Goal: Task Accomplishment & Management: Use online tool/utility

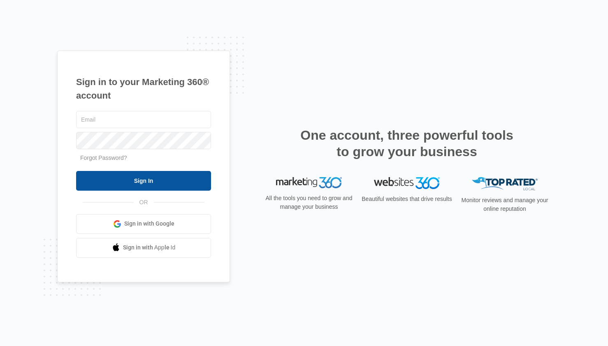
type input "[EMAIL_ADDRESS][DOMAIN_NAME]"
click at [134, 173] on input "Sign In" at bounding box center [143, 181] width 135 height 20
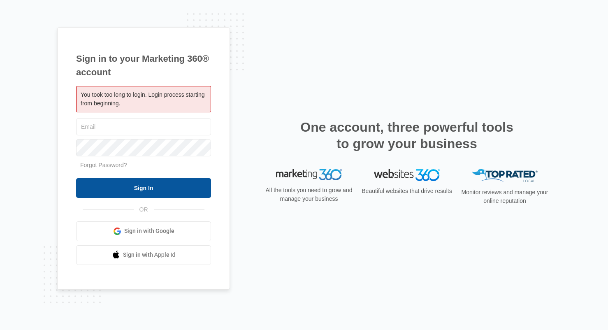
type input "[EMAIL_ADDRESS][DOMAIN_NAME]"
click at [153, 188] on input "Sign In" at bounding box center [143, 188] width 135 height 20
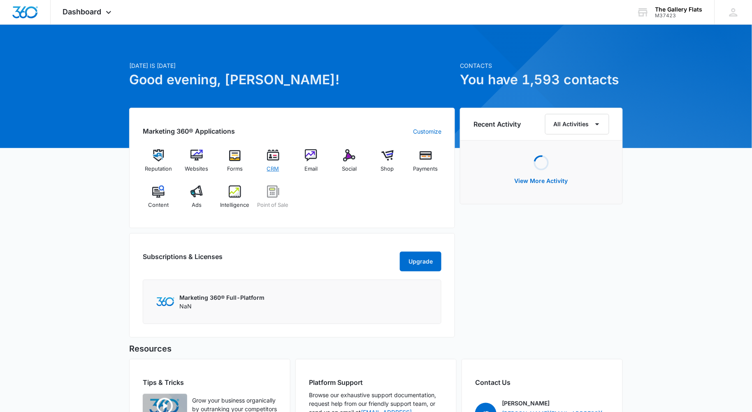
click at [280, 163] on div "CRM" at bounding box center [273, 163] width 32 height 29
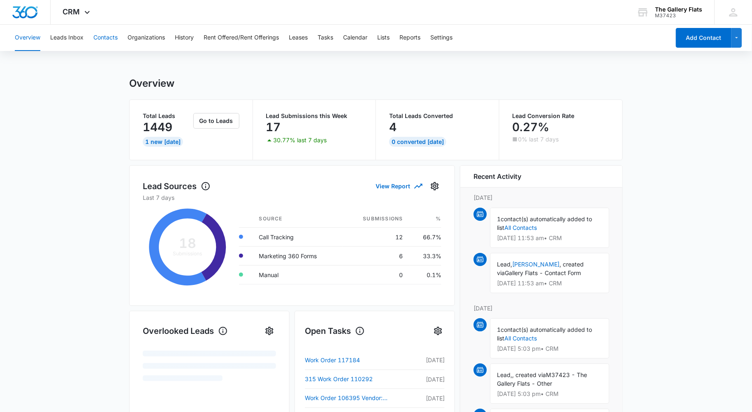
click at [112, 38] on button "Contacts" at bounding box center [105, 38] width 24 height 26
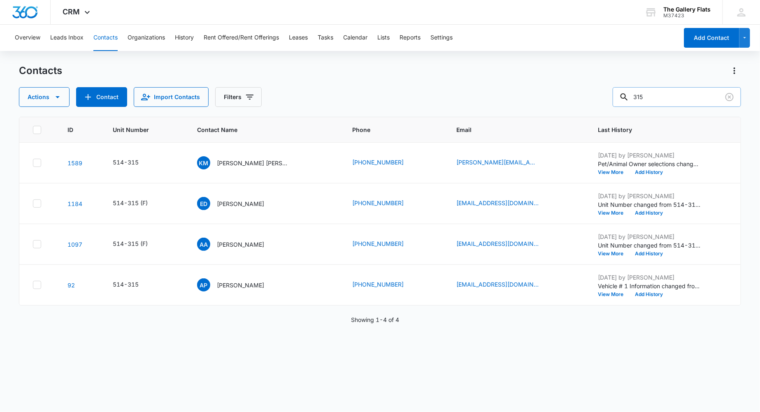
click at [678, 94] on input "315" at bounding box center [676, 97] width 128 height 20
click at [280, 165] on p "Kevin Maciejewski Kaitlyn Hungelmann" at bounding box center [254, 163] width 74 height 9
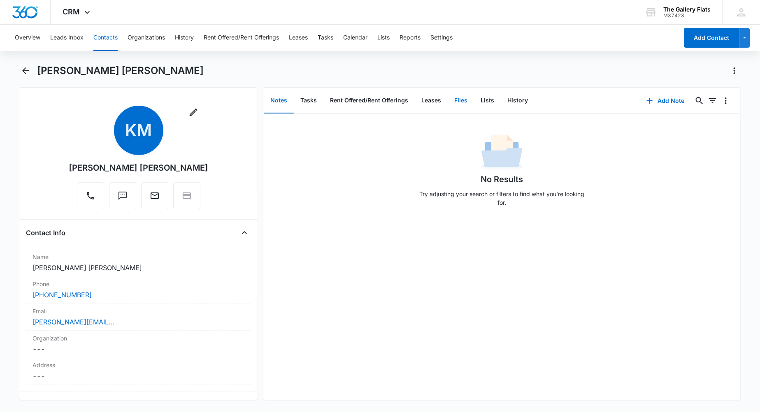
click at [465, 104] on button "Files" at bounding box center [460, 101] width 26 height 26
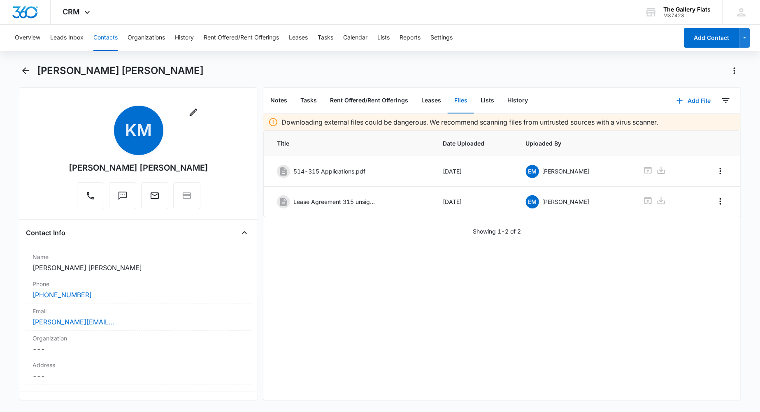
click at [688, 103] on button "Add File" at bounding box center [693, 101] width 51 height 20
click at [687, 124] on div "Upload Files" at bounding box center [681, 127] width 33 height 6
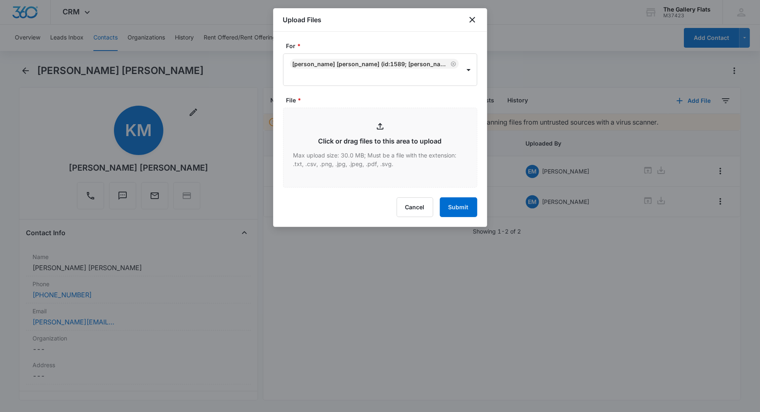
type input "C:\fakepath\514-315 Lease Agreement.pdf"
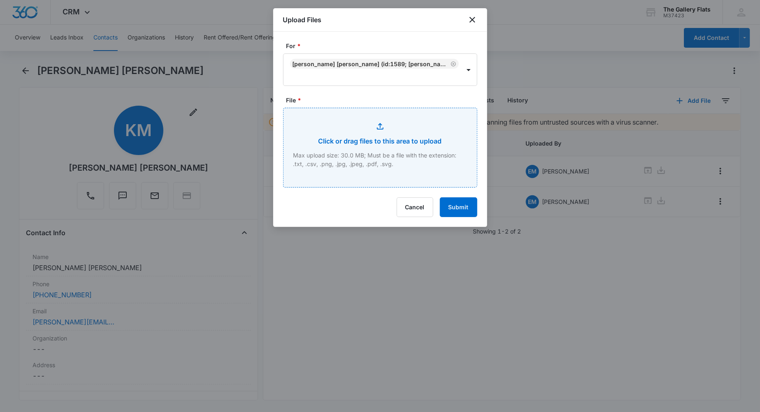
click at [420, 153] on input "File *" at bounding box center [379, 147] width 193 height 79
click at [148, 73] on div at bounding box center [380, 206] width 760 height 412
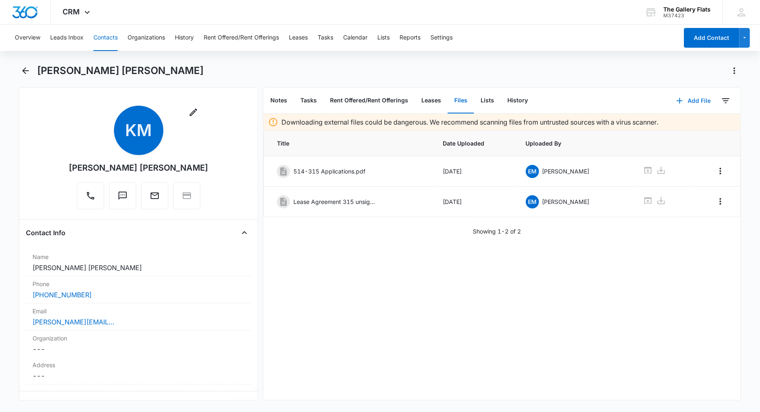
click at [691, 100] on button "Add File" at bounding box center [693, 101] width 51 height 20
click at [673, 122] on button "Upload Files" at bounding box center [687, 127] width 63 height 12
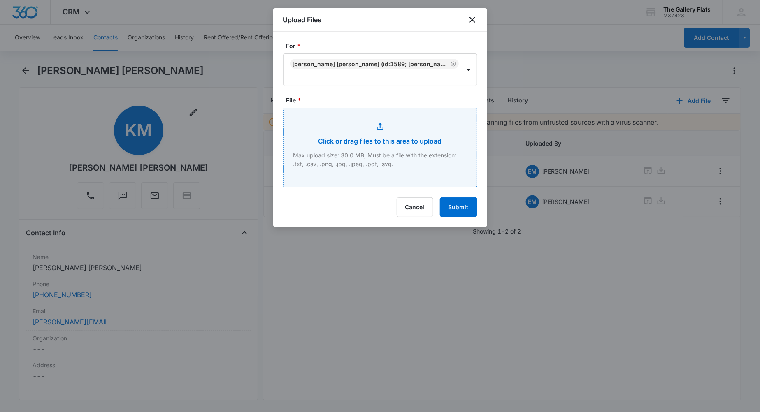
click at [374, 153] on input "File *" at bounding box center [379, 147] width 193 height 79
type input "C:\fakepath\514-315 Lease Agreement.pdf"
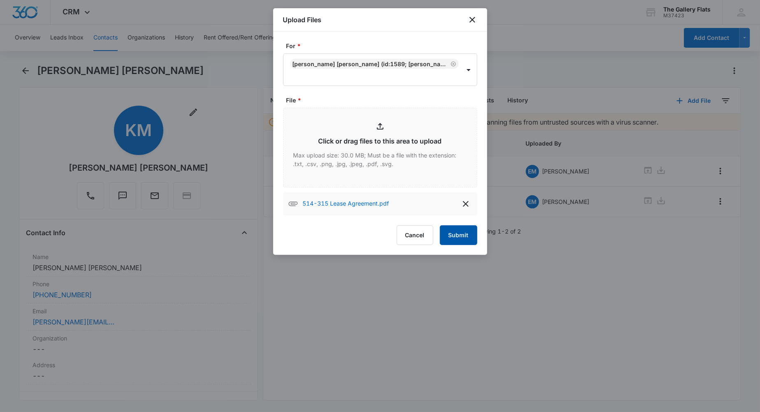
click at [470, 233] on button "Submit" at bounding box center [458, 235] width 37 height 20
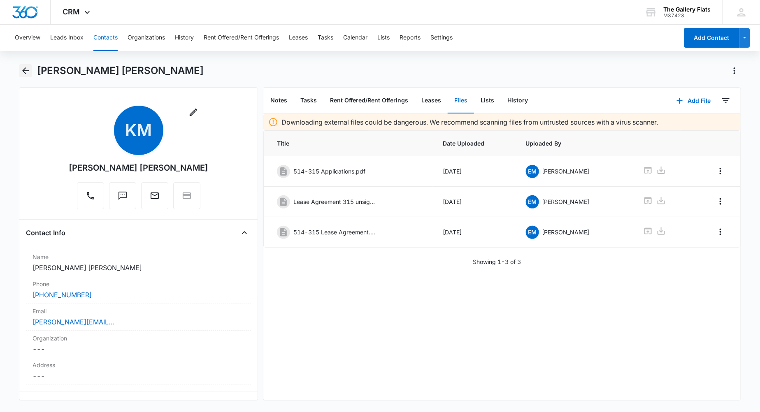
click at [19, 68] on button "Back" at bounding box center [25, 70] width 13 height 13
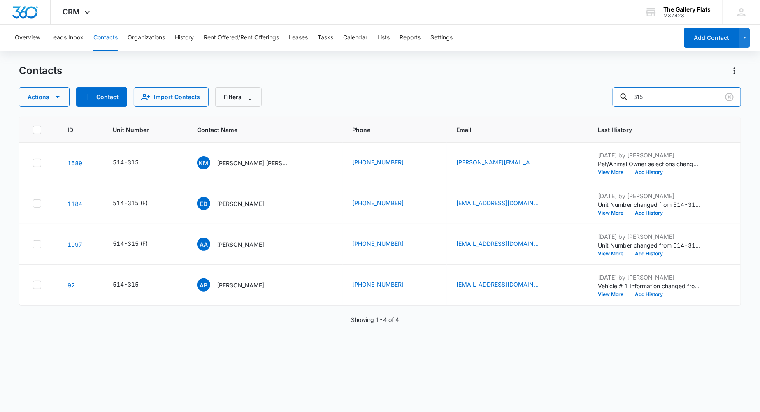
drag, startPoint x: 677, startPoint y: 100, endPoint x: 453, endPoint y: 75, distance: 225.9
click at [453, 76] on div "Contacts Actions Contact Import Contacts Filters 315" at bounding box center [380, 85] width 722 height 43
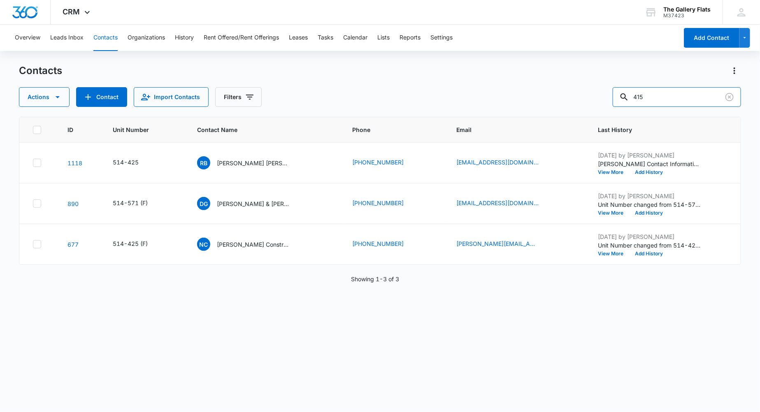
type input "415"
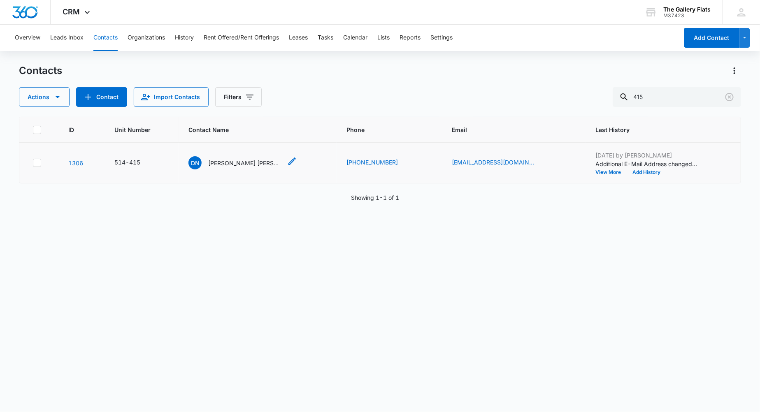
click at [258, 163] on p "Dayan Nicole Torres Torrez Jorge Luis Torres Aguilar" at bounding box center [245, 163] width 74 height 9
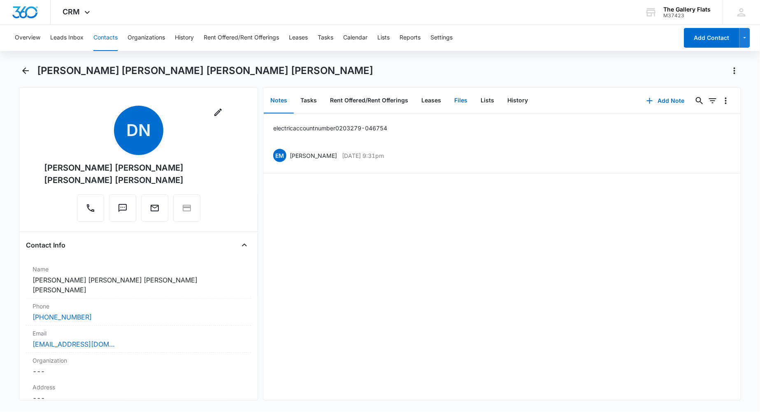
click at [465, 98] on button "Files" at bounding box center [460, 101] width 26 height 26
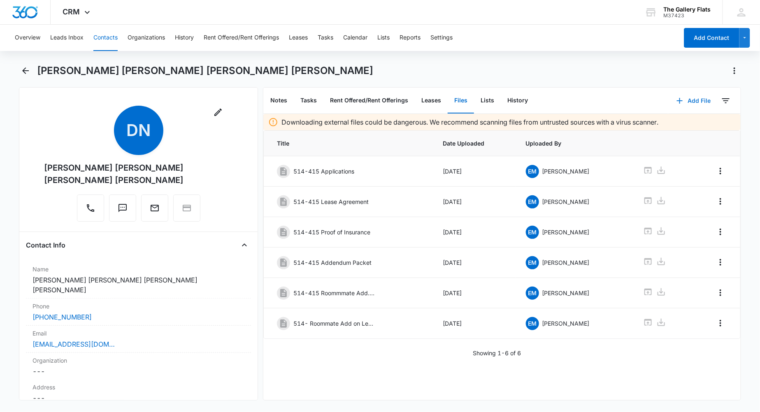
click at [676, 93] on button "Add File" at bounding box center [693, 101] width 51 height 20
click at [675, 124] on div "Upload Files" at bounding box center [681, 127] width 33 height 6
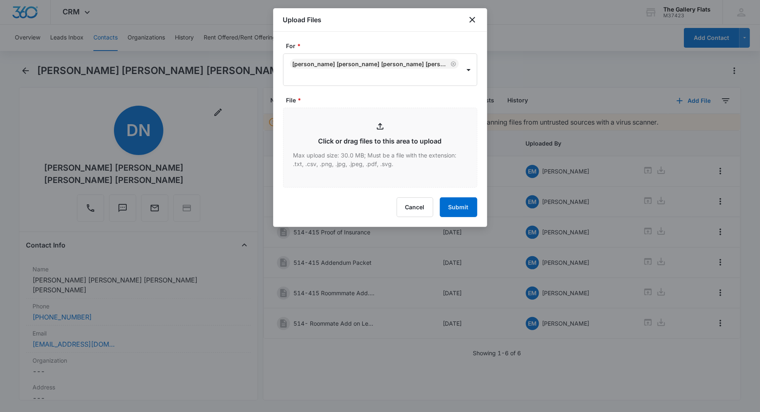
type input "C:\fakepath\514-415 Roommate Add on.pdf"
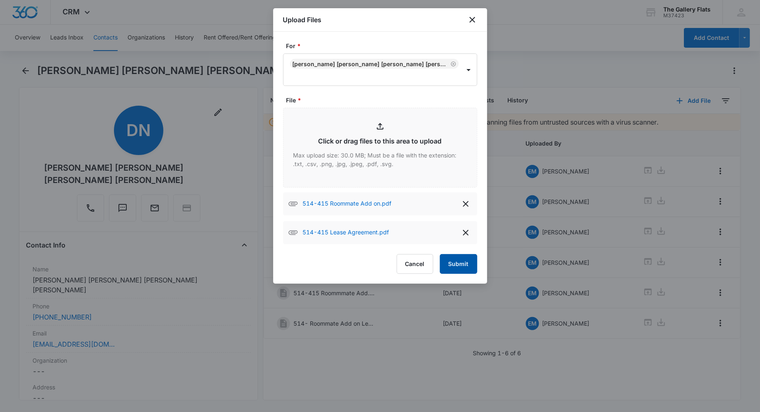
click at [465, 257] on button "Submit" at bounding box center [458, 264] width 37 height 20
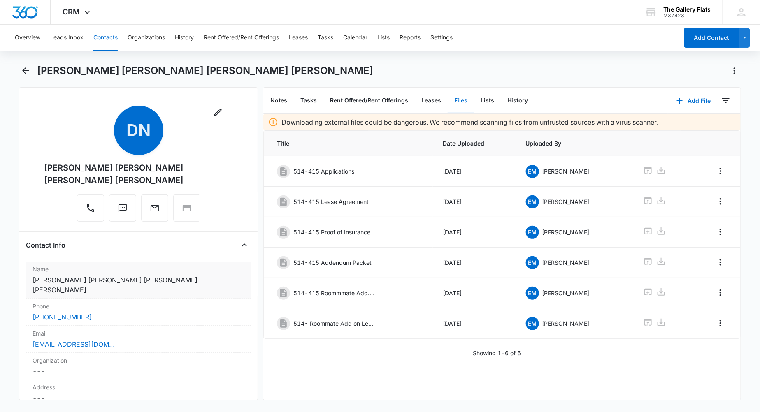
click at [91, 280] on dd "Cancel Save Changes Dayan Nicole Torres Torrez Jorge Luis Torres Aguilar" at bounding box center [138, 285] width 212 height 20
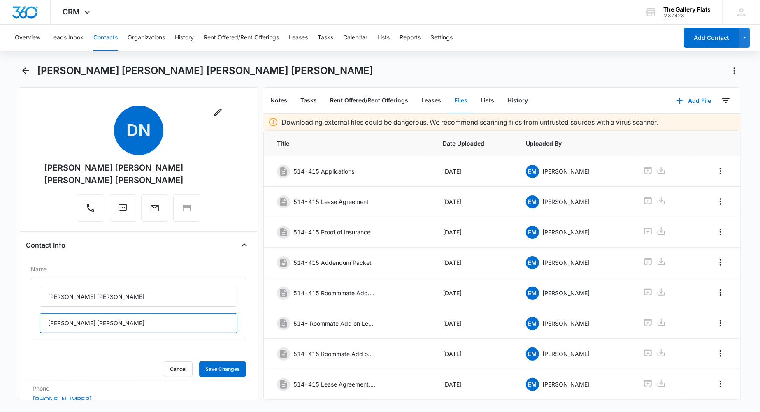
drag, startPoint x: 136, startPoint y: 323, endPoint x: -3, endPoint y: 319, distance: 139.5
click at [0, 319] on html "CRM Apps Reputation Websites Forms CRM Email Social Shop Payments POS Content A…" at bounding box center [380, 206] width 760 height 412
drag, startPoint x: 134, startPoint y: 320, endPoint x: 135, endPoint y: 327, distance: 7.4
click at [135, 320] on input "Jorge Luis Torres Aguilar" at bounding box center [138, 323] width 198 height 20
type input "Engels Gabriel Leal Ortiz"
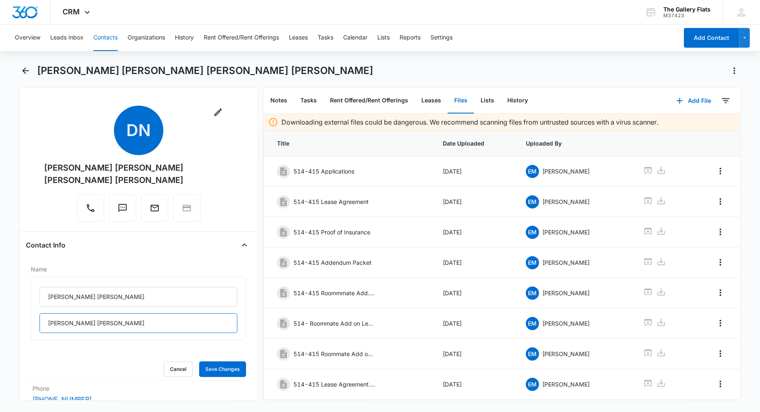
click at [199, 362] on button "Save Changes" at bounding box center [222, 370] width 47 height 16
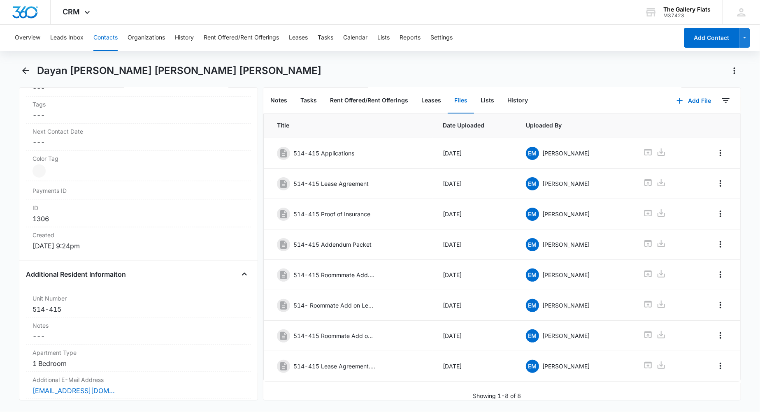
scroll to position [668, 0]
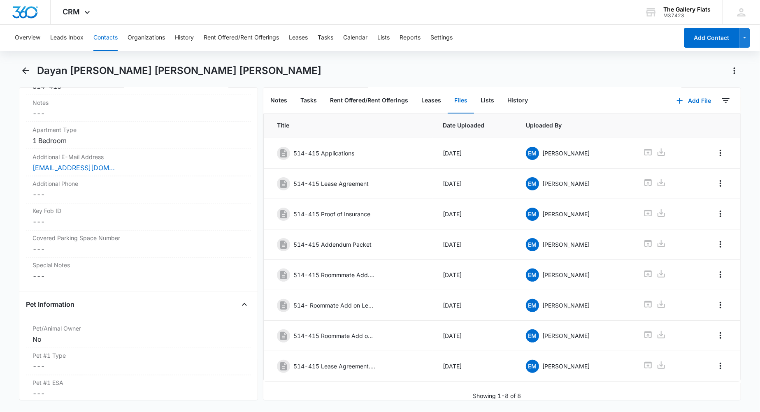
drag, startPoint x: 137, startPoint y: 175, endPoint x: 21, endPoint y: 173, distance: 115.2
click at [21, 173] on div "Remove DN Dayan Nicole Torres Torrez Engels Gabriel Leal Ortiz Contact Info Nam…" at bounding box center [138, 243] width 239 height 313
click at [134, 176] on div "Additional E-Mail Address Cancel Save Changes jorgeluistorresaguilar81@gmail.com" at bounding box center [138, 162] width 225 height 27
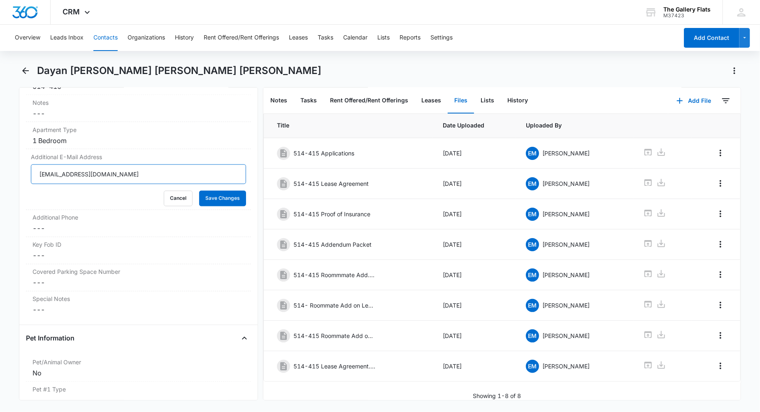
drag, startPoint x: 148, startPoint y: 178, endPoint x: -3, endPoint y: 167, distance: 151.8
click at [0, 167] on html "CRM Apps Reputation Websites Forms CRM Email Social Shop Payments POS Content A…" at bounding box center [380, 206] width 760 height 412
type input "engelslealortiz@gmail.com"
click at [199, 191] on button "Save Changes" at bounding box center [222, 199] width 47 height 16
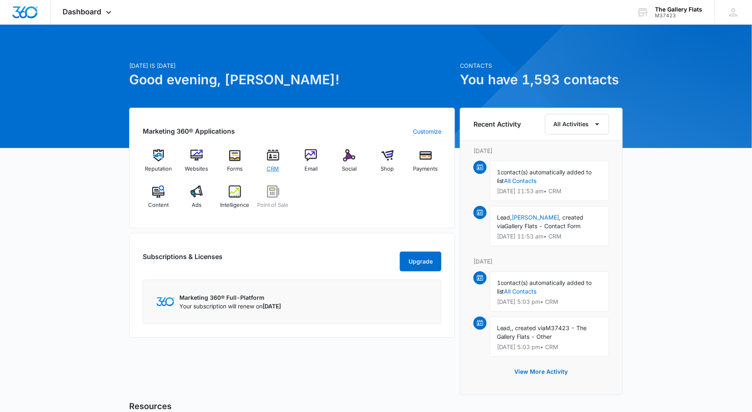
click at [276, 159] on img at bounding box center [273, 155] width 12 height 12
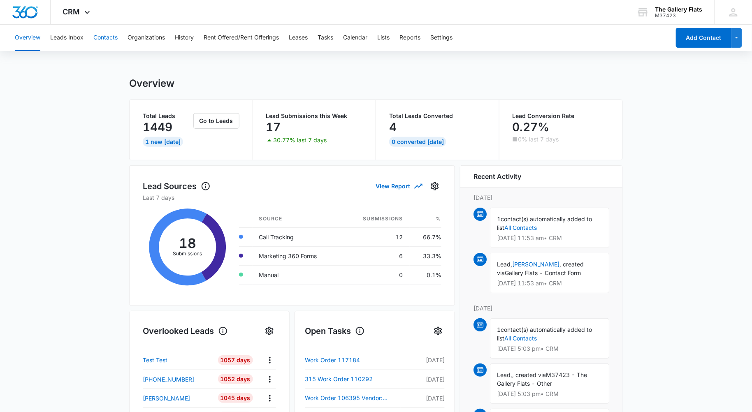
click at [111, 35] on button "Contacts" at bounding box center [105, 38] width 24 height 26
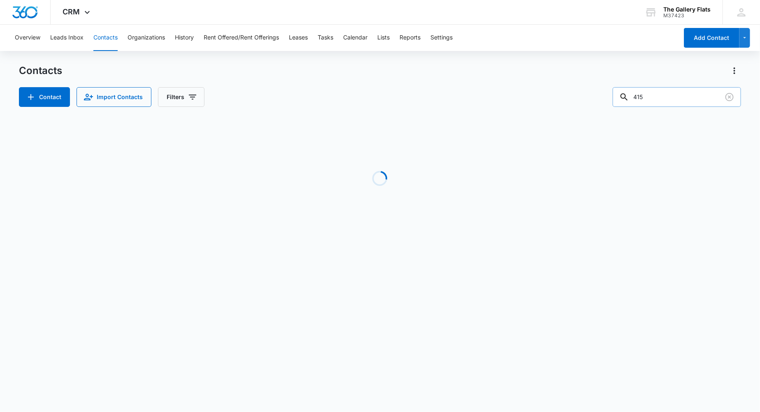
click at [664, 104] on input "415" at bounding box center [676, 97] width 128 height 20
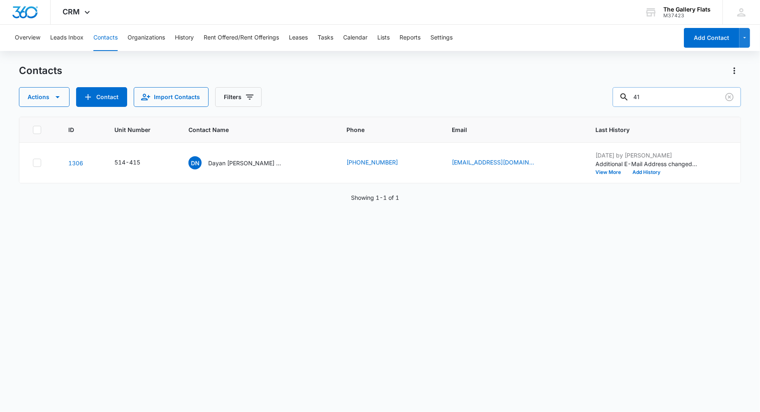
type input "4"
type input "225"
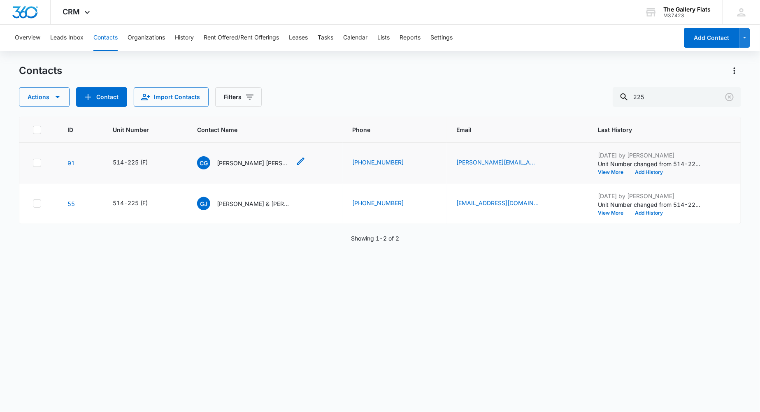
click at [247, 165] on p "Carmen Graham Abraham Elder" at bounding box center [254, 163] width 74 height 9
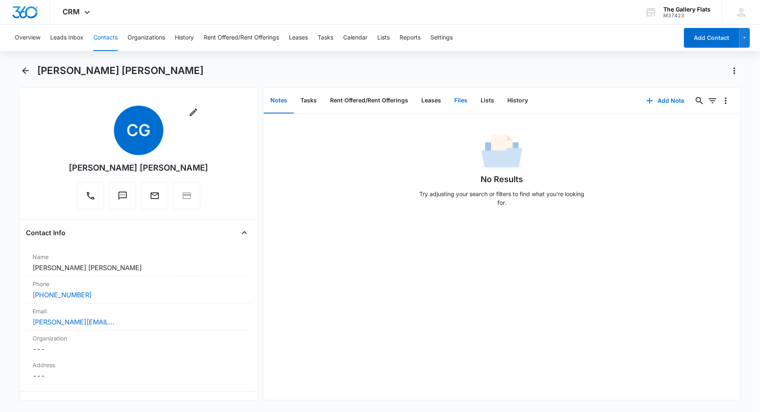
click at [461, 103] on button "Files" at bounding box center [460, 101] width 26 height 26
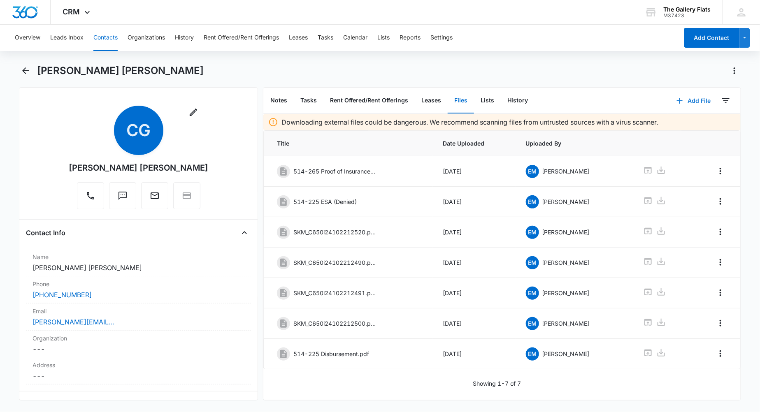
click at [681, 104] on button "Add File" at bounding box center [693, 101] width 51 height 20
click at [678, 127] on div "Upload Files" at bounding box center [681, 127] width 33 height 6
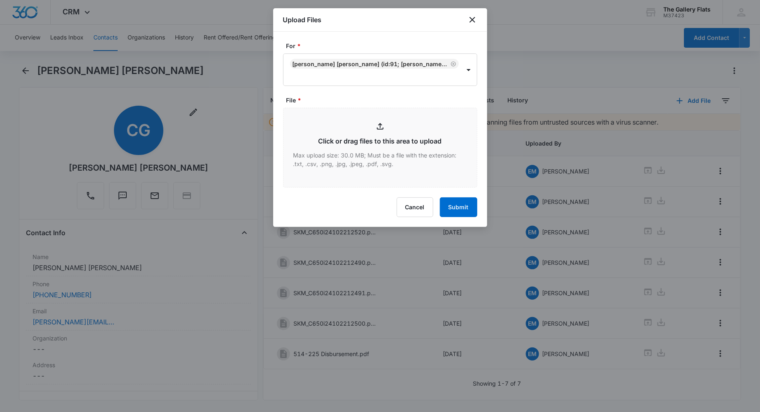
type input "C:\fakepath\514-225 Disbursement.pdf"
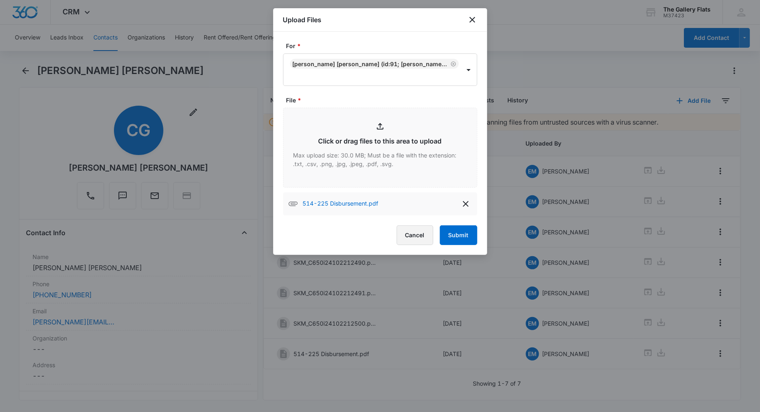
click at [423, 230] on button "Cancel" at bounding box center [414, 235] width 37 height 20
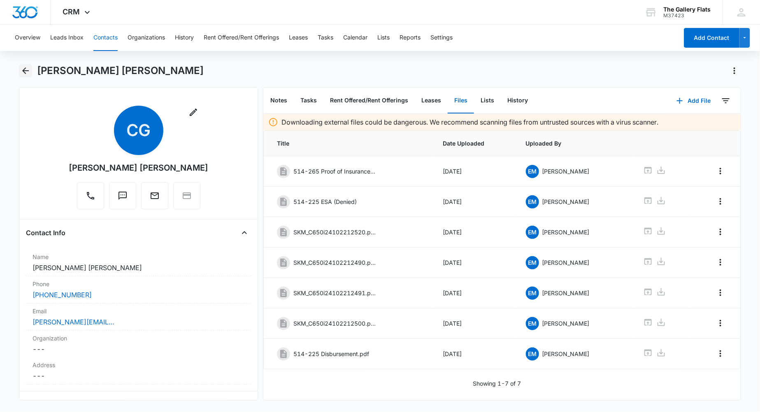
click at [24, 67] on icon "Back" at bounding box center [26, 71] width 10 height 10
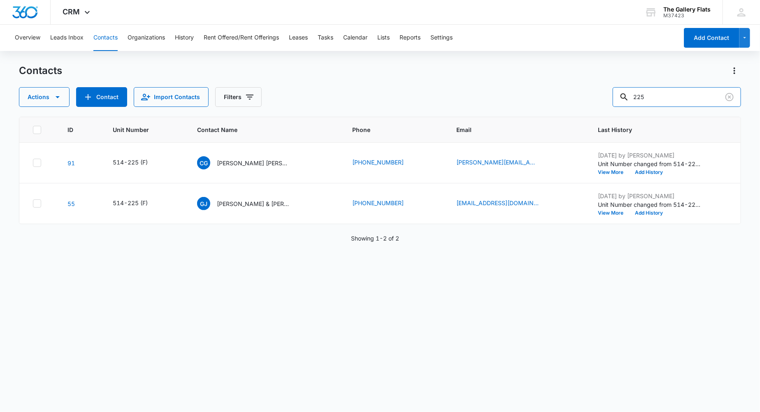
drag, startPoint x: 675, startPoint y: 93, endPoint x: 582, endPoint y: 98, distance: 93.1
click at [591, 98] on div "Actions Contact Import Contacts Filters 225" at bounding box center [380, 97] width 722 height 20
type input "481"
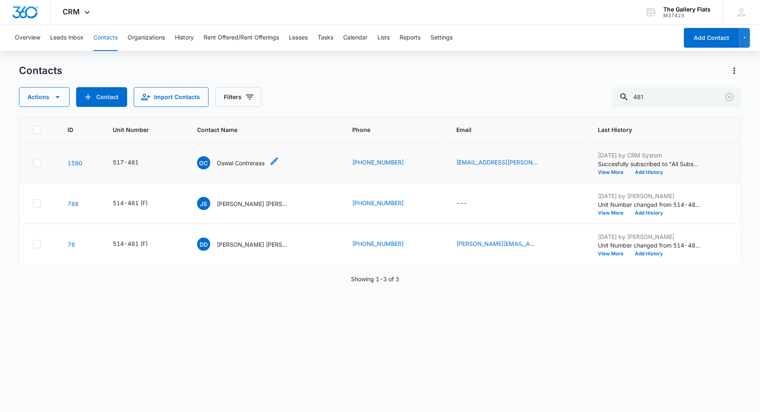
click at [261, 165] on p "Oswal Contreraas" at bounding box center [241, 163] width 48 height 9
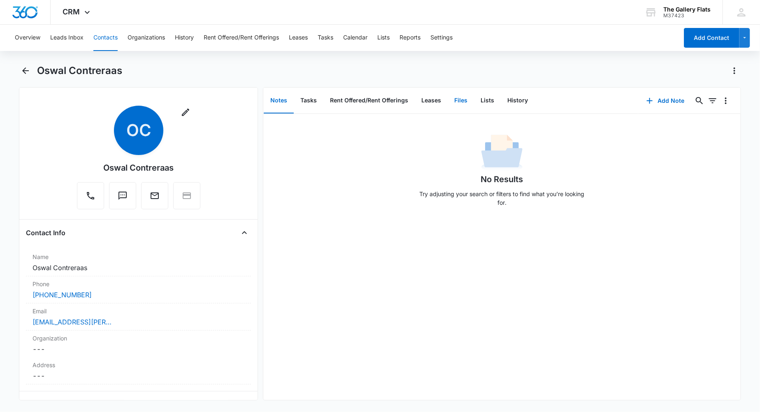
click at [464, 103] on button "Files" at bounding box center [460, 101] width 26 height 26
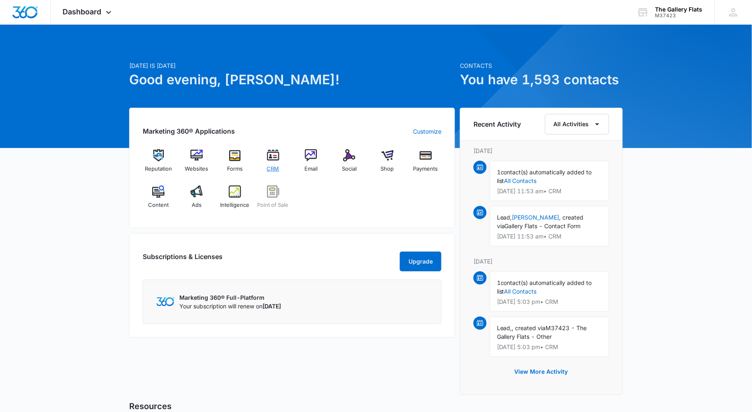
click at [278, 155] on img at bounding box center [273, 155] width 12 height 12
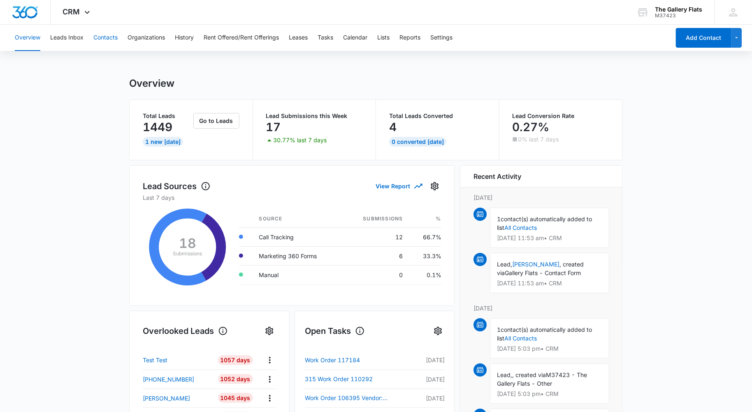
click at [115, 28] on button "Contacts" at bounding box center [105, 38] width 24 height 26
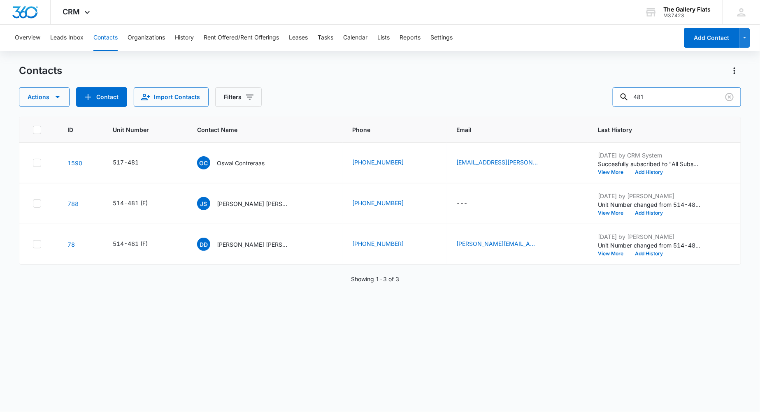
drag, startPoint x: 587, startPoint y: 107, endPoint x: 330, endPoint y: 70, distance: 258.8
click at [503, 107] on div "Contacts Actions Contact Import Contacts Filters 481 ID Unit Number Contact Nam…" at bounding box center [380, 237] width 722 height 347
type input "571"
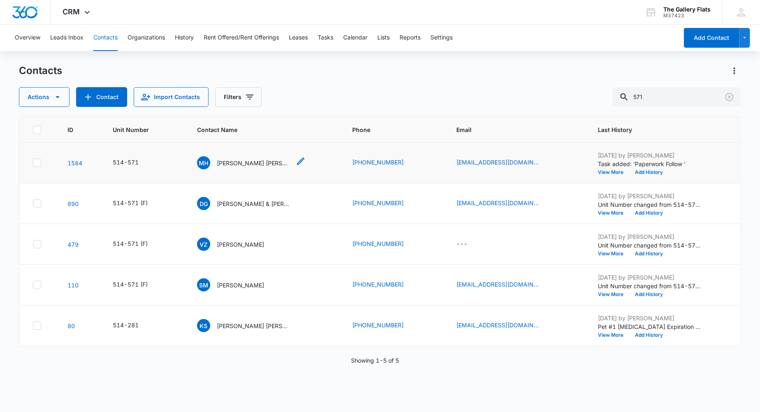
click at [267, 156] on div "MH [PERSON_NAME] [PERSON_NAME]" at bounding box center [244, 162] width 94 height 13
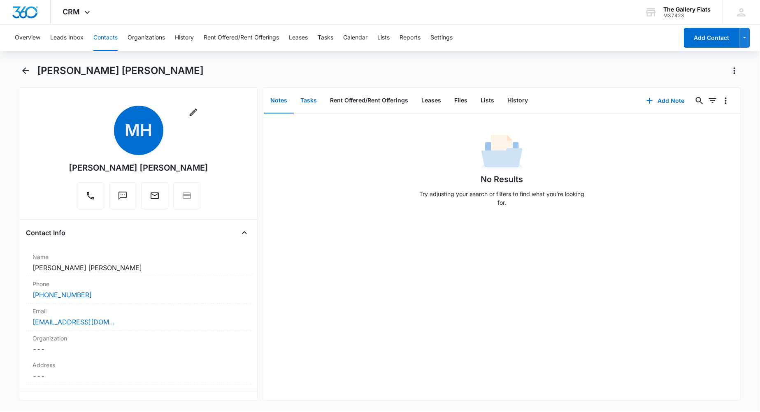
click at [306, 97] on button "Tasks" at bounding box center [309, 101] width 30 height 26
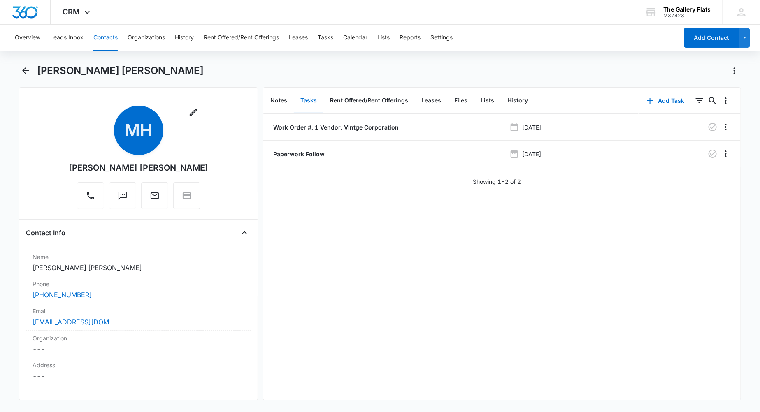
click at [18, 70] on main "[PERSON_NAME] [PERSON_NAME] Remove MH [PERSON_NAME] [PERSON_NAME] Contact Info …" at bounding box center [380, 237] width 760 height 346
click at [28, 66] on icon "Back" at bounding box center [26, 71] width 10 height 10
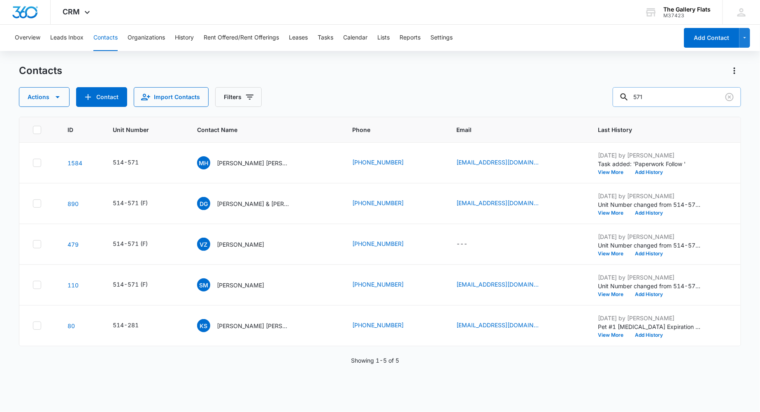
click at [686, 93] on input "571" at bounding box center [676, 97] width 128 height 20
type input "5"
type input "405"
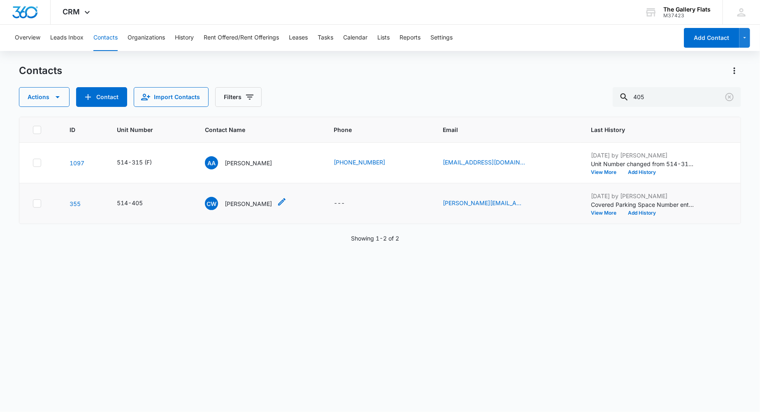
click at [234, 199] on div "CW Chloe Ward" at bounding box center [238, 203] width 67 height 13
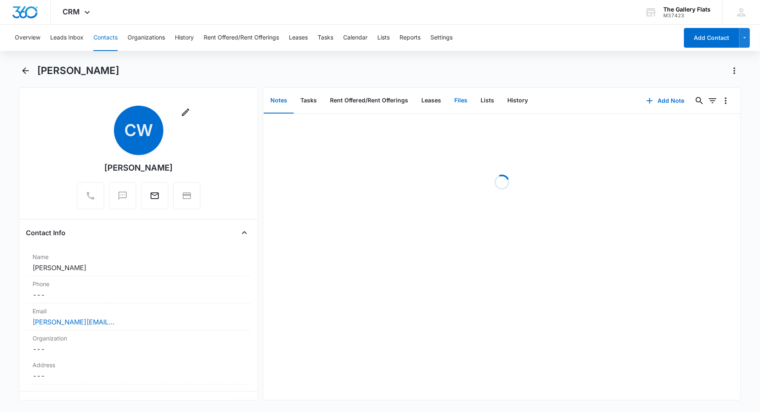
click at [459, 97] on button "Files" at bounding box center [460, 101] width 26 height 26
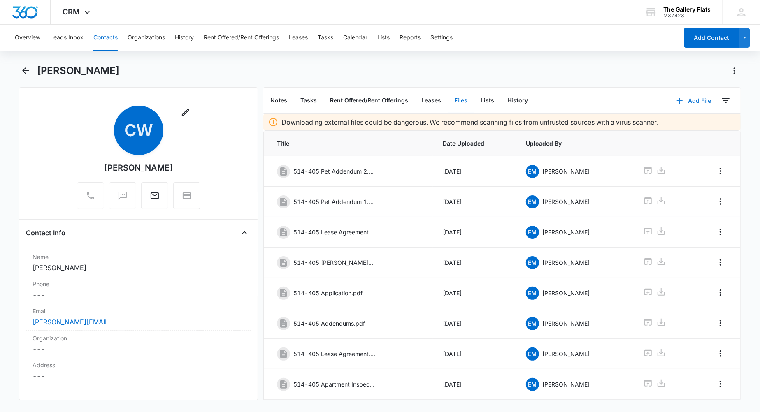
click at [680, 93] on button "Add File" at bounding box center [693, 101] width 51 height 20
click at [681, 121] on button "Upload Files" at bounding box center [687, 127] width 63 height 12
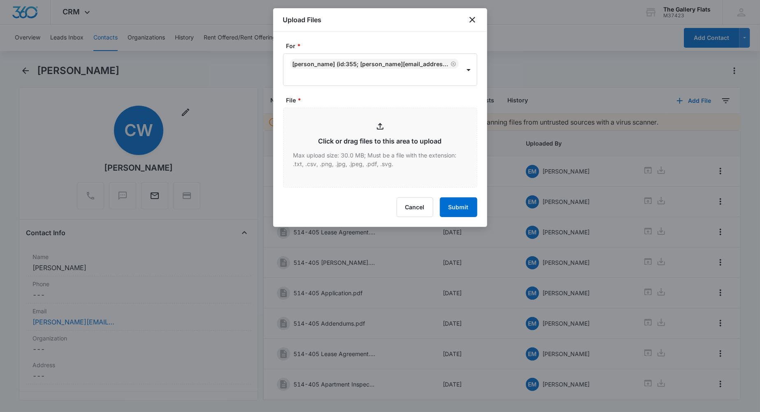
type input "C:\fakepath\405 Demand.pdf"
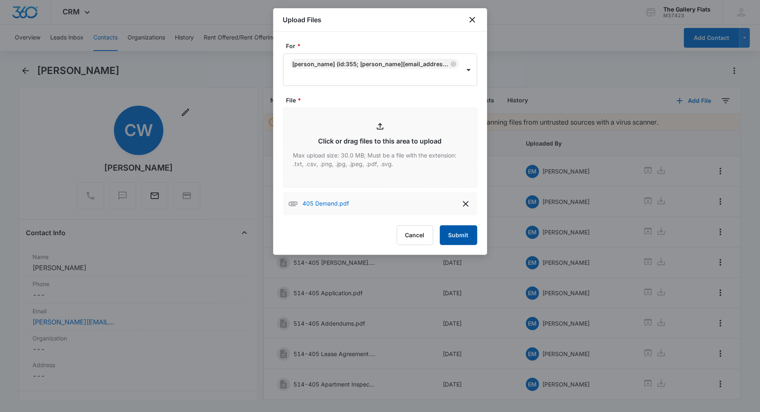
click at [461, 225] on button "Submit" at bounding box center [458, 235] width 37 height 20
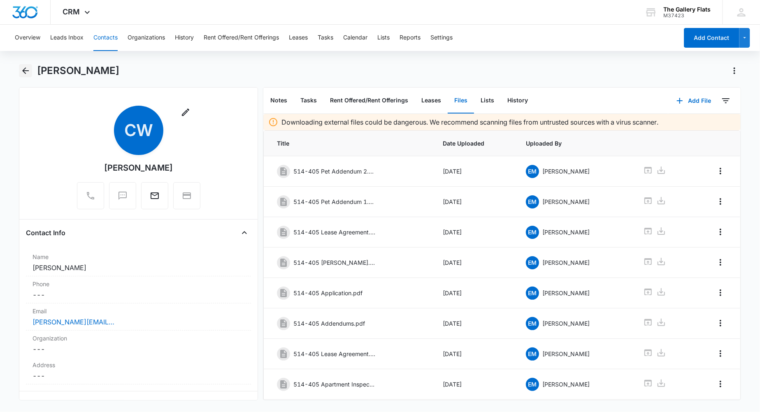
click at [23, 73] on icon "Back" at bounding box center [26, 71] width 10 height 10
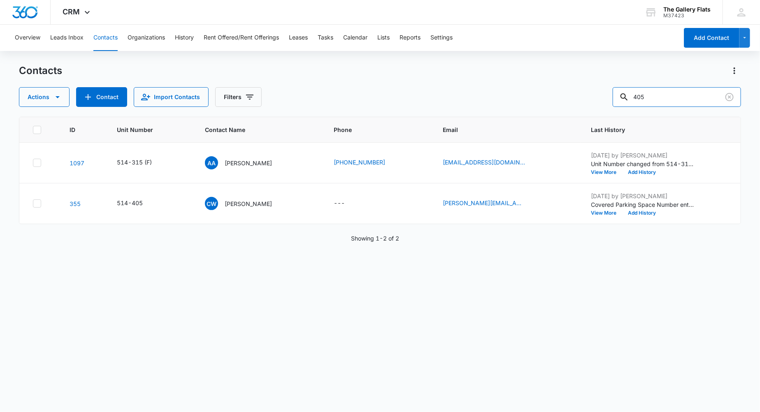
drag, startPoint x: 674, startPoint y: 97, endPoint x: 498, endPoint y: 79, distance: 176.9
click at [528, 87] on div "Actions Contact Import Contacts Filters 405" at bounding box center [380, 97] width 722 height 20
type input "421"
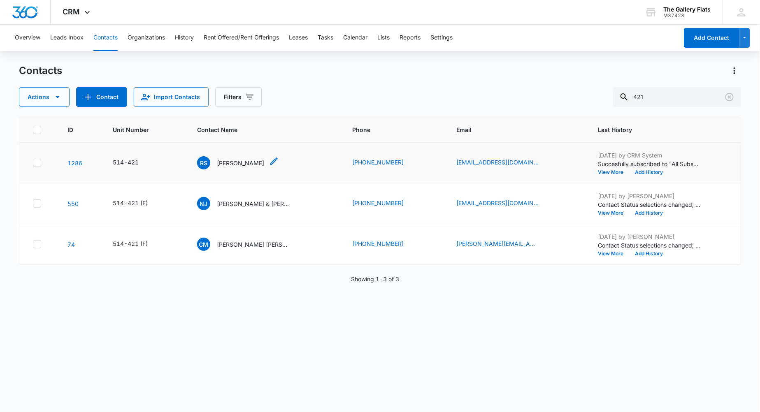
click at [249, 165] on p "Ryan Schneider" at bounding box center [240, 163] width 47 height 9
click at [248, 160] on p "Ryan Schneider" at bounding box center [240, 163] width 47 height 9
click at [239, 163] on p "Ryan Schneider" at bounding box center [240, 163] width 47 height 9
click at [297, 348] on div "ID Unit Number Contact Name Phone Email Last History 1286 514-421 RS Ryan Schne…" at bounding box center [380, 259] width 722 height 285
click at [243, 161] on p "Ryan Schneider" at bounding box center [240, 163] width 47 height 9
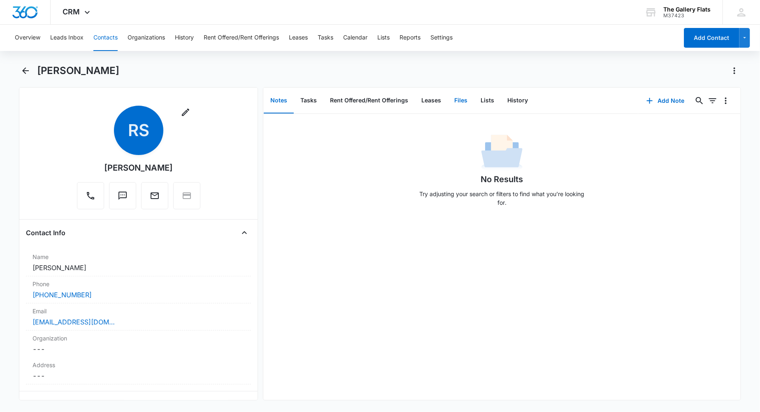
click at [469, 99] on button "Files" at bounding box center [460, 101] width 26 height 26
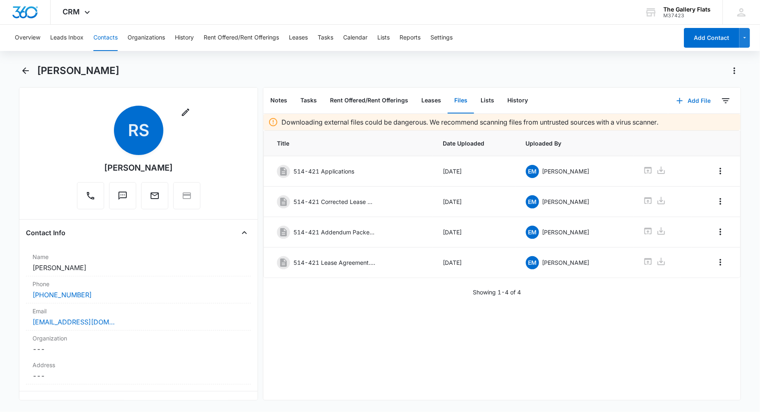
click at [675, 101] on icon "button" at bounding box center [680, 101] width 10 height 10
click at [669, 126] on div "Upload Files" at bounding box center [681, 127] width 33 height 6
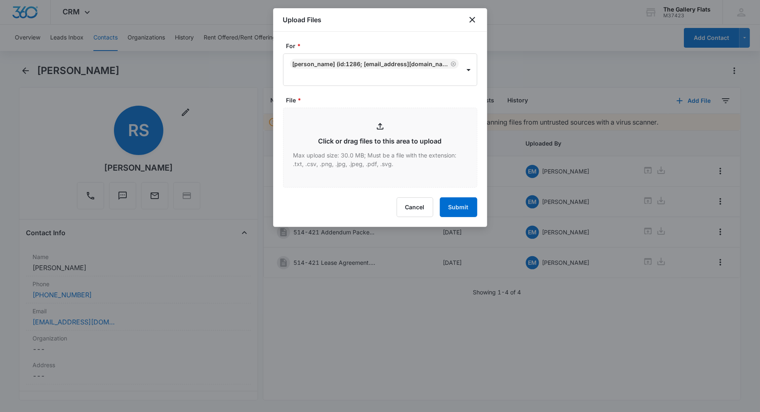
type input "C:\fakepath\421 Demand.pdf"
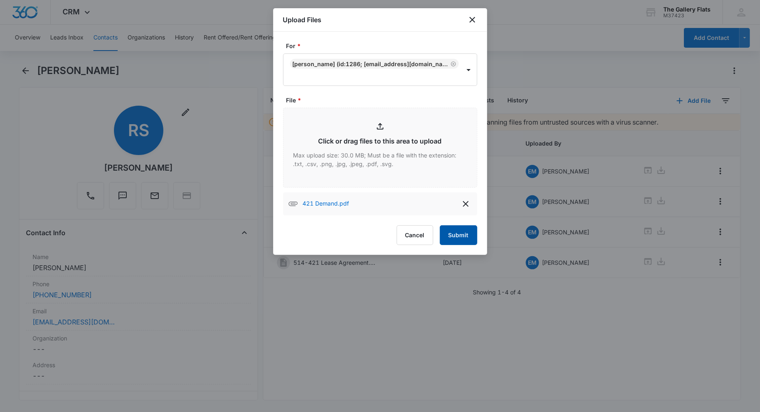
click at [452, 233] on button "Submit" at bounding box center [458, 235] width 37 height 20
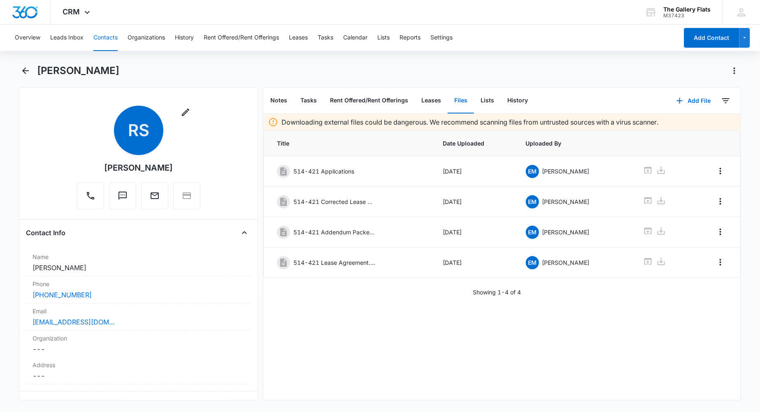
click at [26, 62] on div "Overview Leads Inbox Contacts Organizations History Rent Offered/Rent Offerings…" at bounding box center [380, 218] width 760 height 386
click at [23, 71] on icon "Back" at bounding box center [25, 70] width 7 height 7
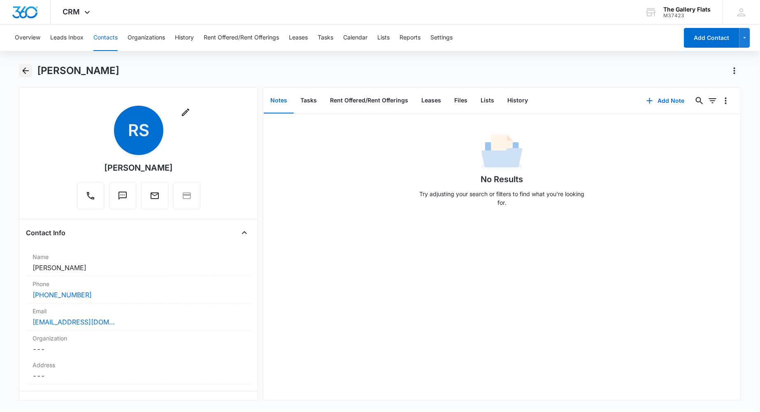
click at [23, 69] on icon "Back" at bounding box center [25, 70] width 7 height 7
click at [103, 35] on button "Contacts" at bounding box center [105, 38] width 24 height 26
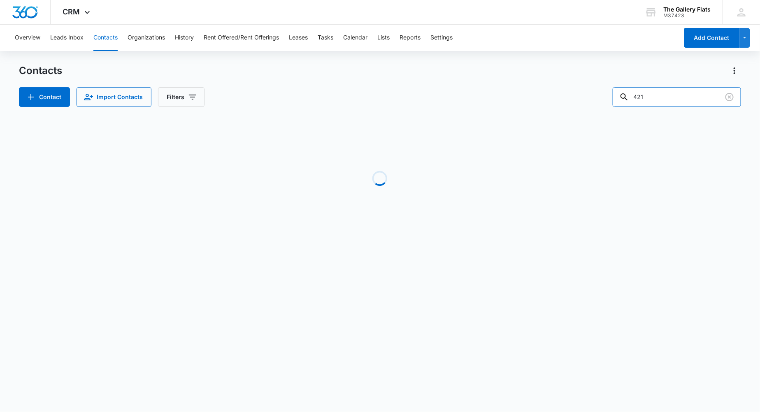
drag, startPoint x: 679, startPoint y: 101, endPoint x: 379, endPoint y: 93, distance: 299.5
click at [424, 93] on div "Contact Import Contacts Filters 421" at bounding box center [380, 97] width 722 height 20
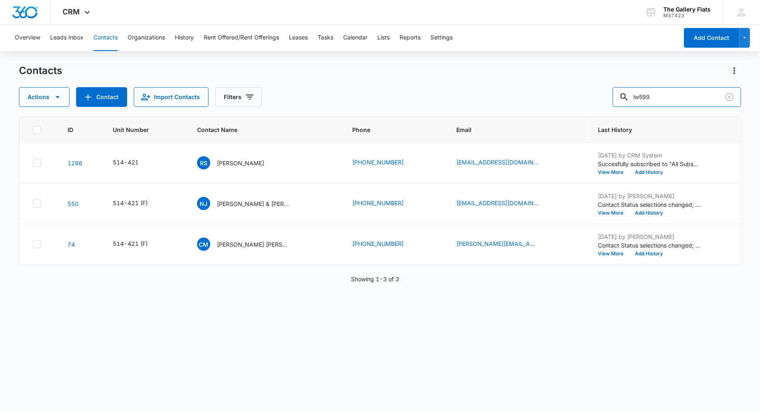
type input "lw599"
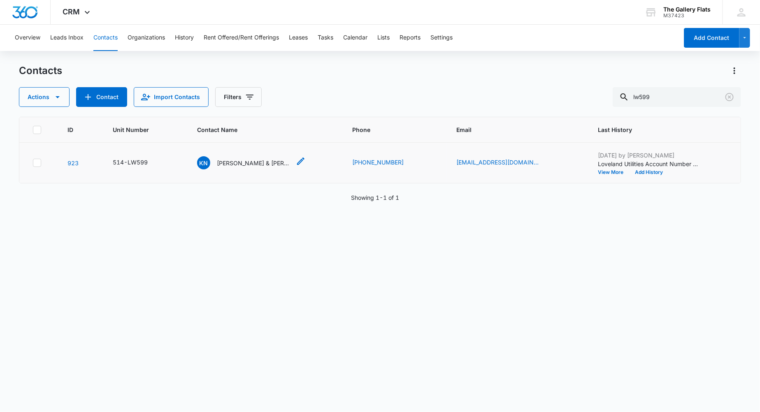
click at [255, 164] on p "[PERSON_NAME] & [PERSON_NAME]" at bounding box center [254, 163] width 74 height 9
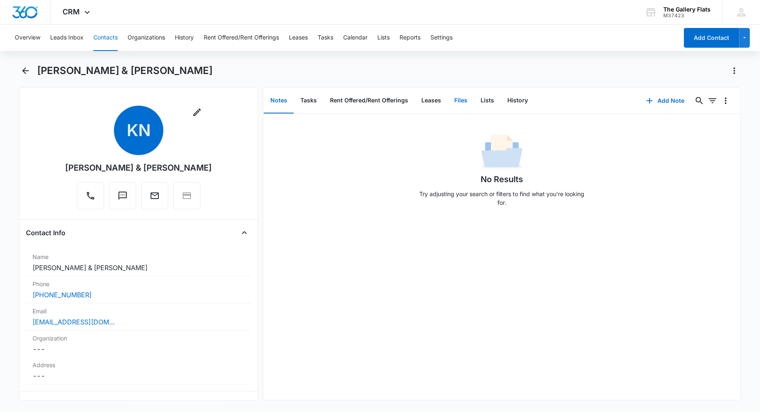
click at [461, 95] on button "Files" at bounding box center [460, 101] width 26 height 26
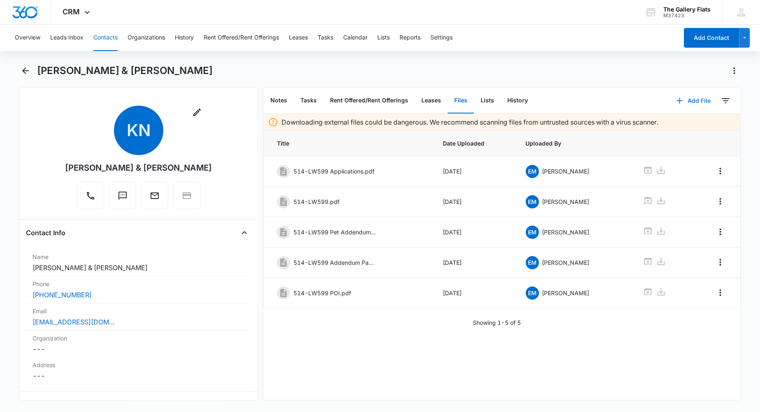
click at [694, 100] on button "Add File" at bounding box center [693, 101] width 51 height 20
click at [683, 126] on div "Upload Files" at bounding box center [681, 127] width 33 height 6
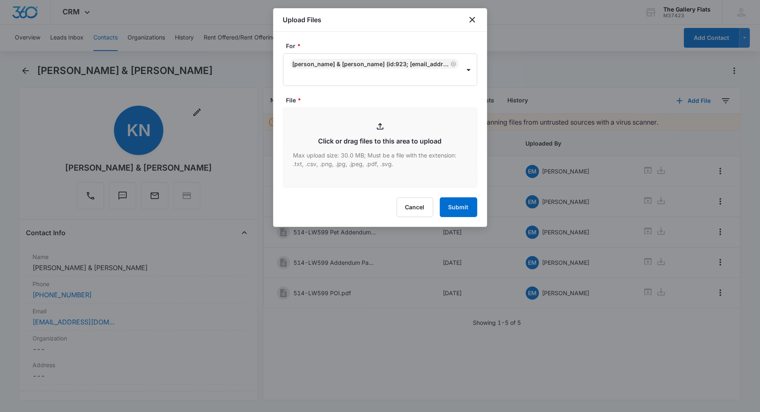
type input "C:\fakepath\LW599 Demand.pdf"
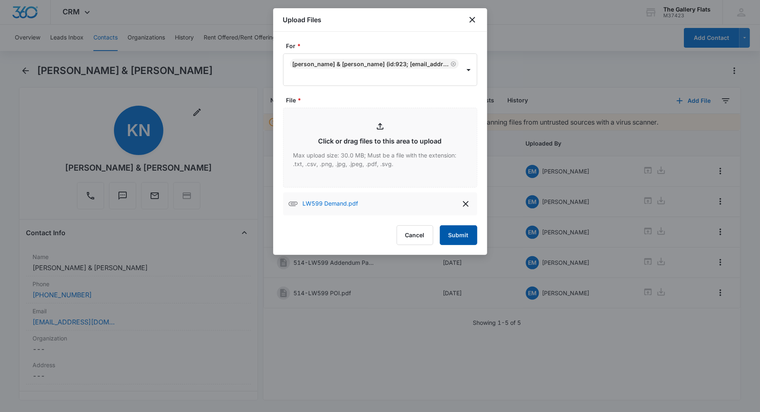
click at [461, 236] on button "Submit" at bounding box center [458, 235] width 37 height 20
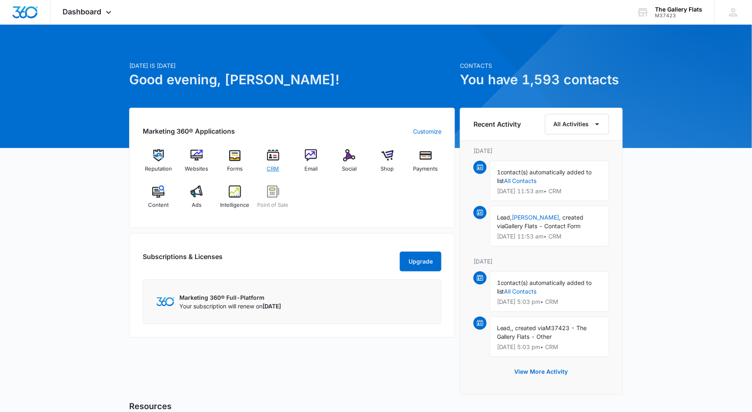
click at [272, 165] on span "CRM" at bounding box center [273, 169] width 12 height 8
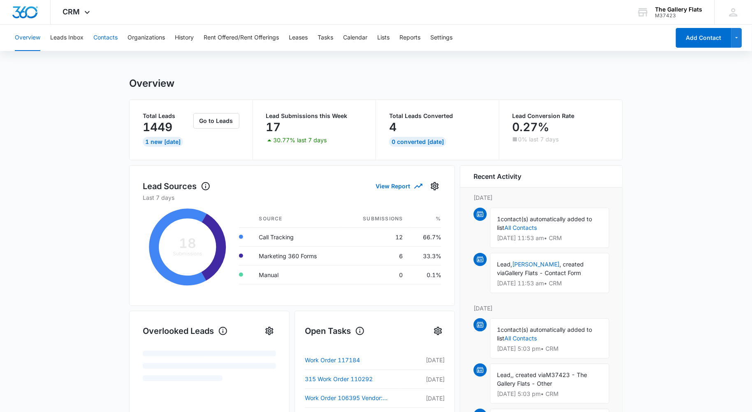
click at [116, 33] on button "Contacts" at bounding box center [105, 38] width 24 height 26
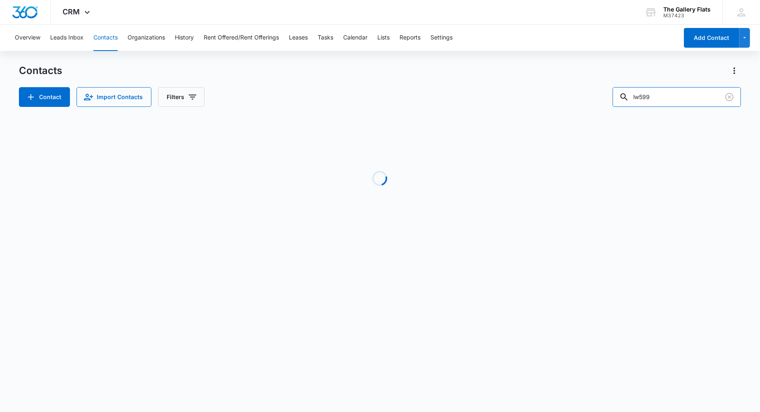
drag, startPoint x: 675, startPoint y: 93, endPoint x: 445, endPoint y: 77, distance: 230.9
click at [585, 95] on div "Contact Import Contacts Filters lw599" at bounding box center [380, 97] width 722 height 20
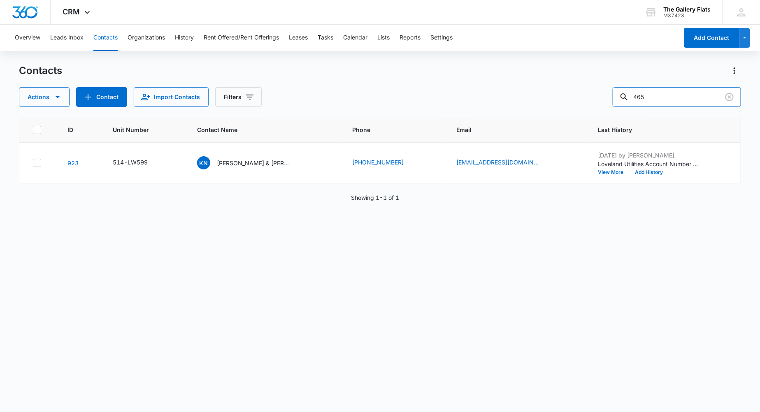
type input "465"
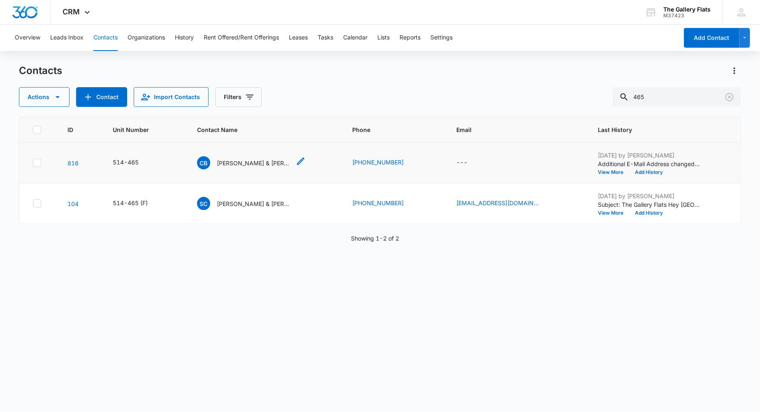
click at [251, 165] on p "[PERSON_NAME] & [PERSON_NAME]" at bounding box center [254, 163] width 74 height 9
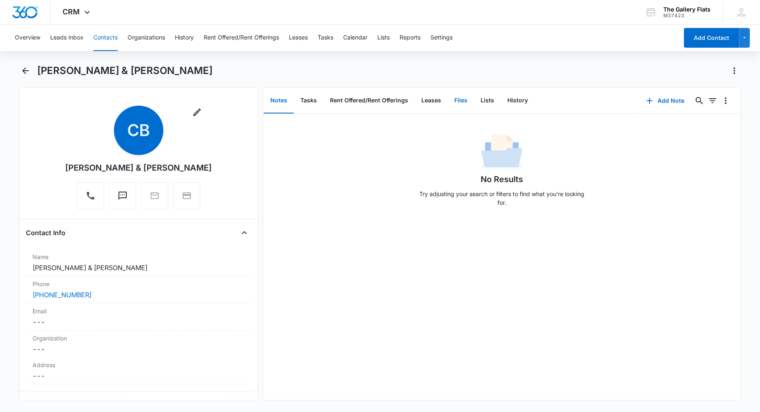
click at [466, 97] on button "Files" at bounding box center [460, 101] width 26 height 26
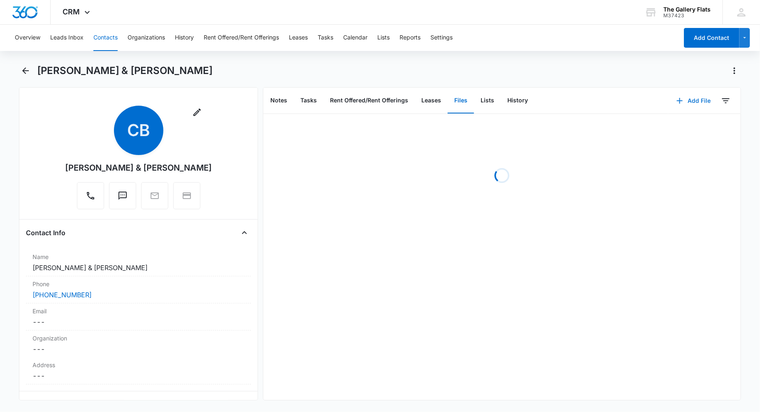
click at [685, 97] on button "Add File" at bounding box center [693, 101] width 51 height 20
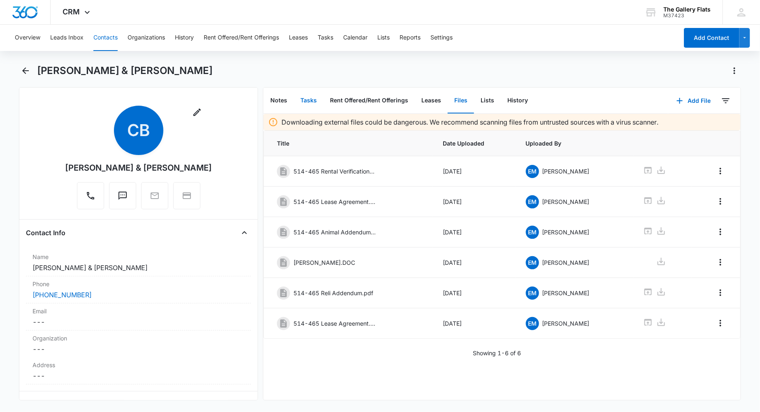
click at [304, 94] on button "Tasks" at bounding box center [309, 101] width 30 height 26
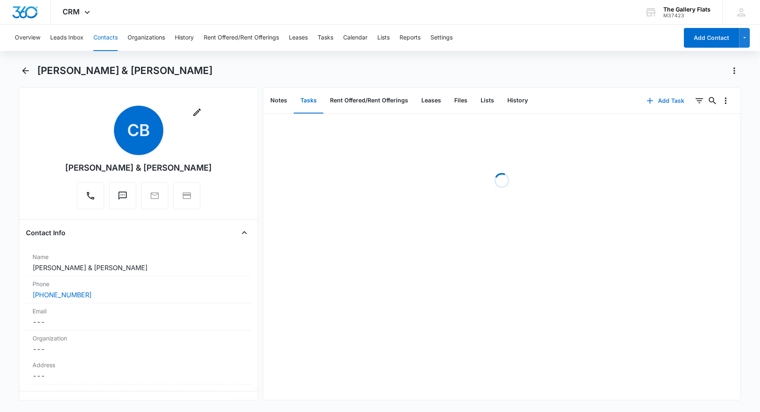
click at [668, 98] on button "Add Task" at bounding box center [665, 101] width 54 height 20
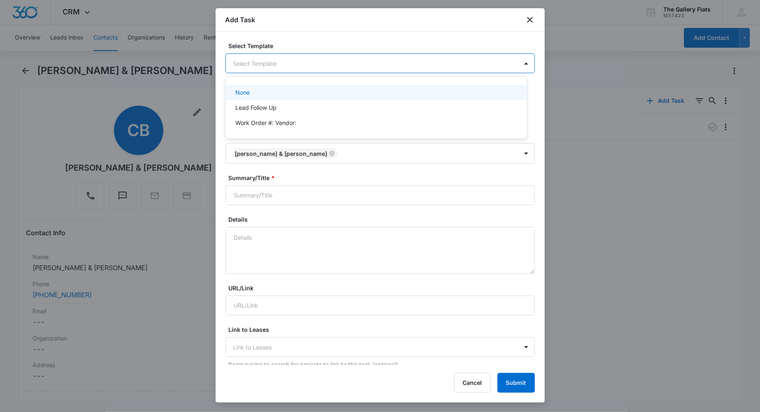
click at [351, 72] on body "CRM Apps Reputation Websites Forms CRM Email Social Shop Payments POS Content A…" at bounding box center [380, 206] width 760 height 412
click at [350, 66] on div at bounding box center [380, 206] width 760 height 412
click at [350, 66] on body "CRM Apps Reputation Websites Forms CRM Email Social Shop Payments POS Content A…" at bounding box center [380, 206] width 760 height 412
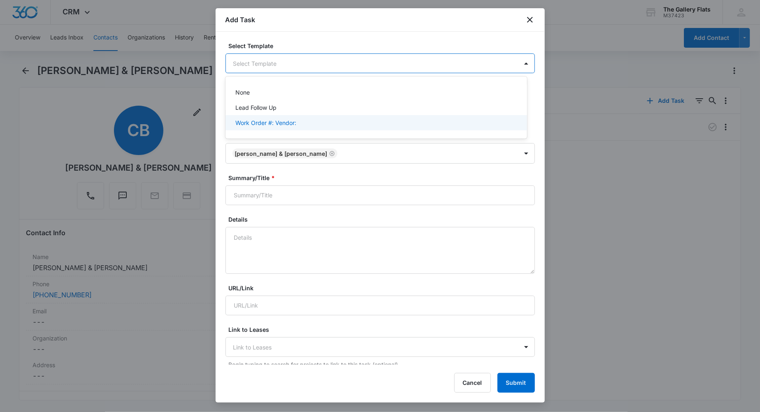
click at [292, 128] on div "Work Order #: Vendor:" at bounding box center [375, 122] width 301 height 15
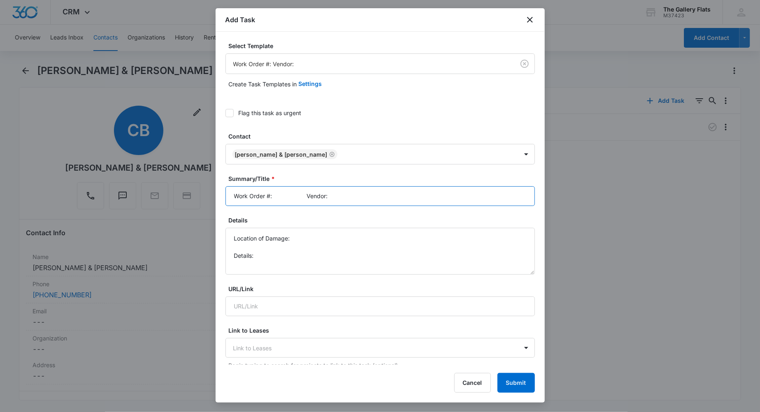
click at [281, 199] on input "Work Order #: Vendor:" at bounding box center [379, 196] width 309 height 20
click at [379, 192] on input "Work Order #: 1 Vendor:" at bounding box center [379, 196] width 309 height 20
type input "Work Order #: 1 Vendor: Vintage Corporation"
click at [325, 244] on textarea "Location of Damage: Details:" at bounding box center [379, 251] width 309 height 47
click at [323, 239] on textarea "Location of Damage: Details:" at bounding box center [379, 251] width 309 height 47
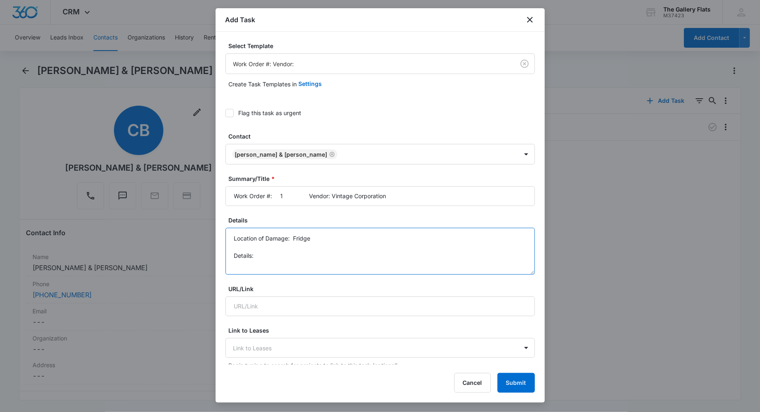
click at [309, 254] on textarea "Location of Damage: Fridge Details:" at bounding box center [379, 251] width 309 height 47
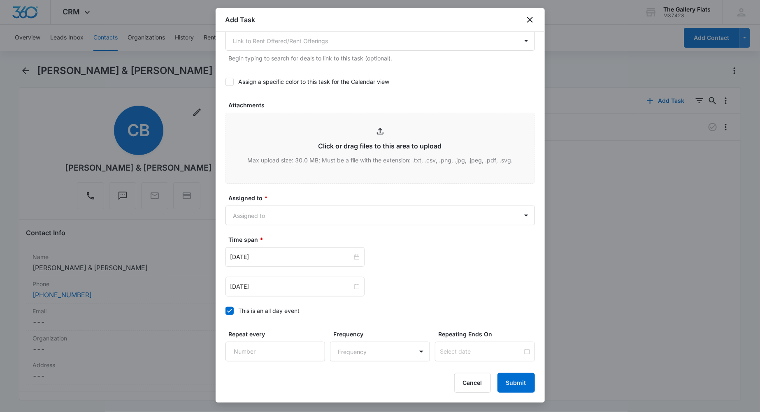
scroll to position [428, 0]
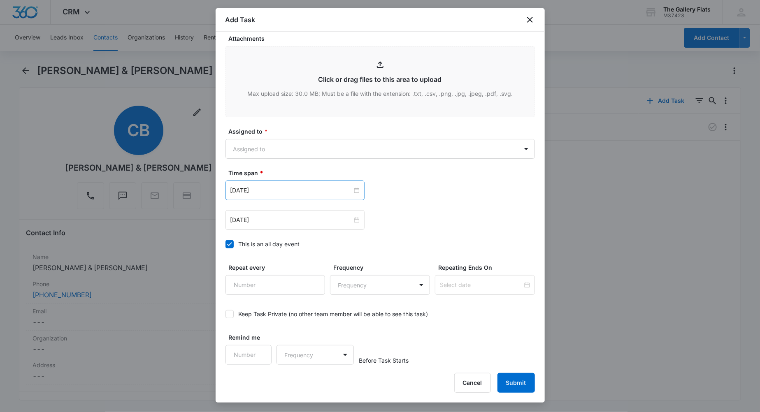
type textarea "Location of Damage: Fridge Details: Light Out"
click at [282, 199] on div "[DATE]" at bounding box center [294, 191] width 139 height 20
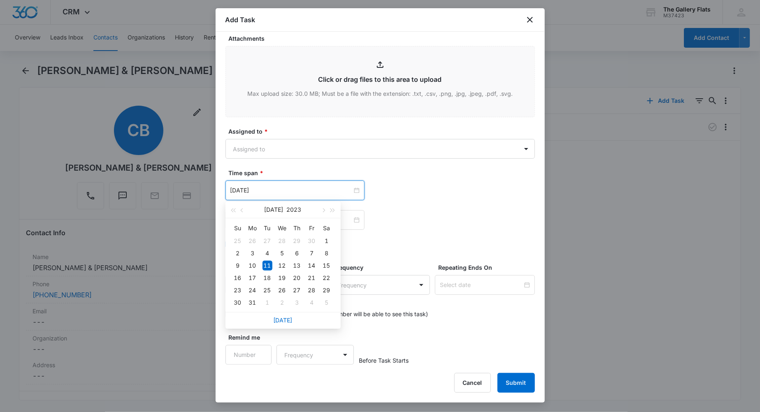
click at [286, 315] on div "[DATE]" at bounding box center [282, 320] width 115 height 16
click at [279, 319] on link "[DATE]" at bounding box center [283, 320] width 19 height 7
type input "[DATE]"
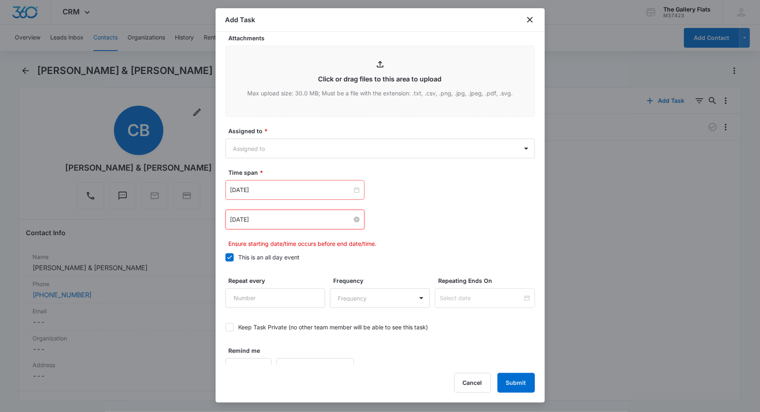
click at [281, 218] on input "[DATE]" at bounding box center [291, 219] width 122 height 9
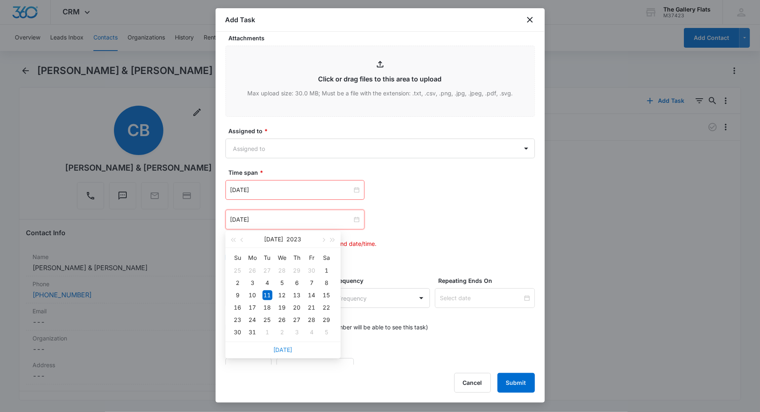
click at [280, 347] on link "[DATE]" at bounding box center [283, 349] width 19 height 7
type input "[DATE]"
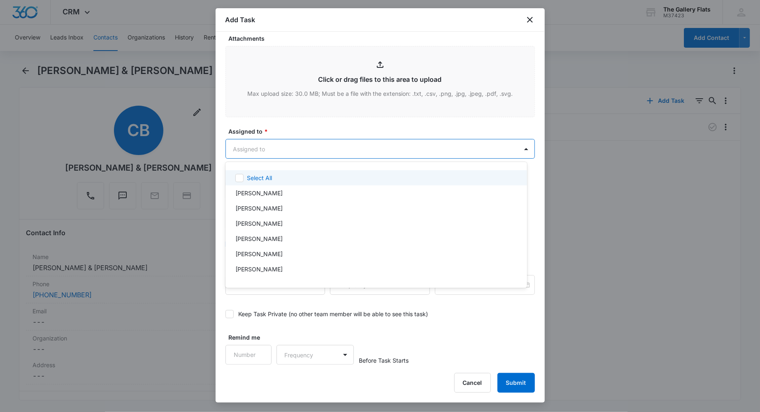
click at [287, 147] on body "CRM Apps Reputation Websites Forms CRM Email Social Shop Payments POS Content A…" at bounding box center [380, 206] width 760 height 412
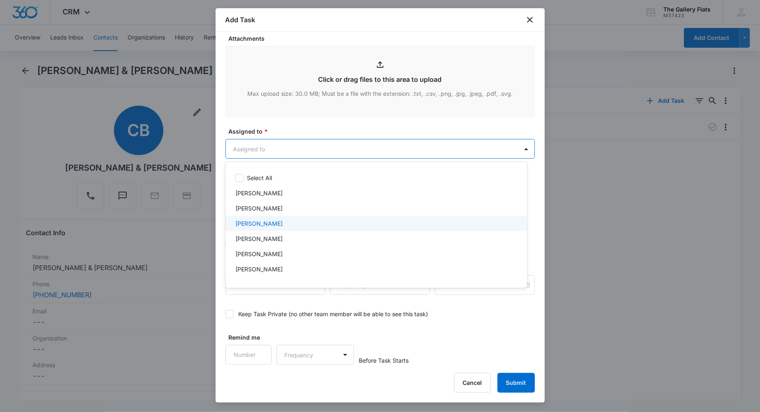
click at [270, 219] on p "[PERSON_NAME]" at bounding box center [258, 223] width 47 height 9
click at [336, 125] on div at bounding box center [380, 206] width 760 height 412
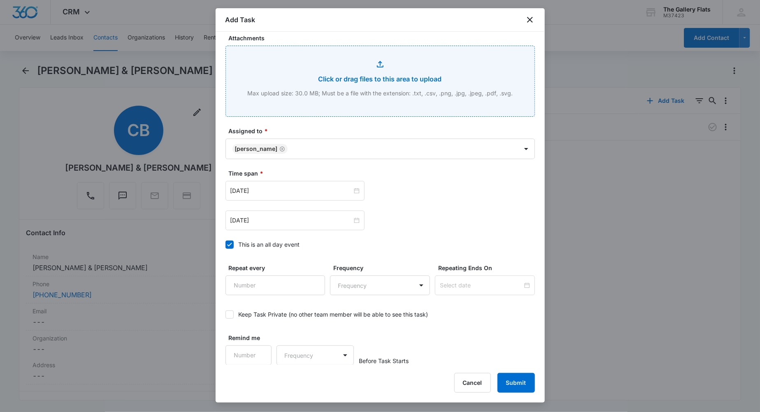
click at [360, 89] on input "Attachments" at bounding box center [380, 81] width 308 height 70
type input "C:\fakepath\Work Order 465.1.pdf"
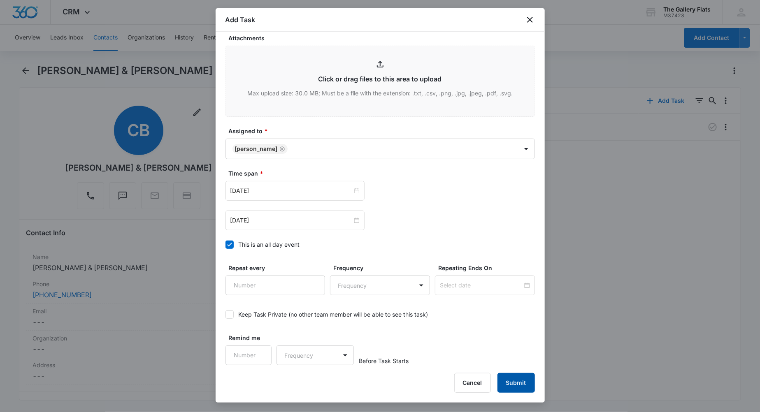
click at [515, 384] on button "Submit" at bounding box center [515, 383] width 37 height 20
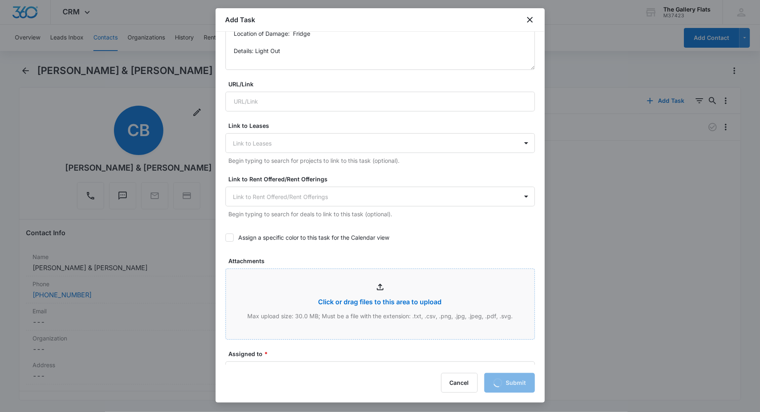
scroll to position [429, 0]
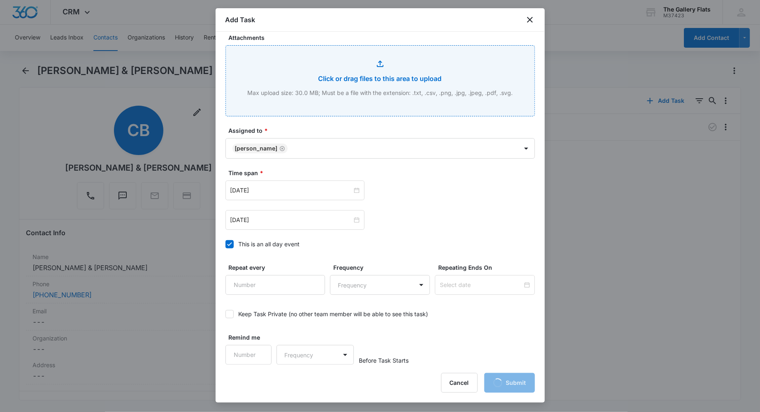
click at [412, 91] on input "Attachments" at bounding box center [380, 81] width 308 height 70
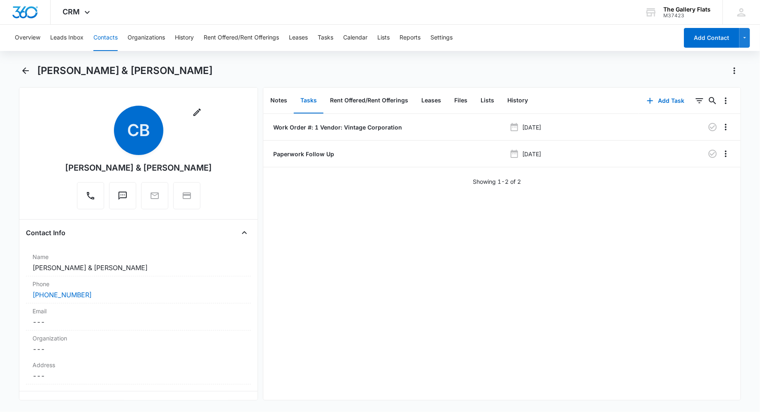
click at [498, 307] on div "Work Order #: 1 Vendor: Vintage Corporation [DATE] Paperwork Follow Up [DATE] S…" at bounding box center [501, 257] width 477 height 286
click at [467, 99] on button "Files" at bounding box center [460, 101] width 26 height 26
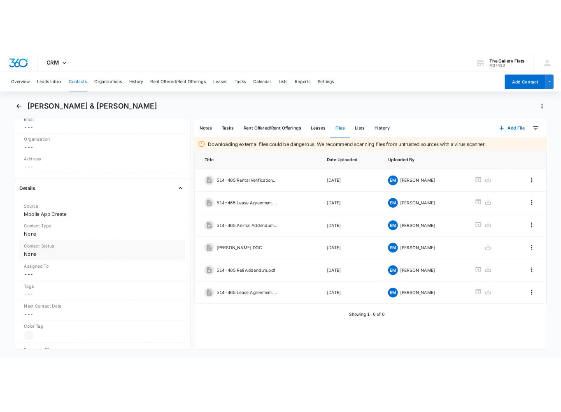
scroll to position [445, 0]
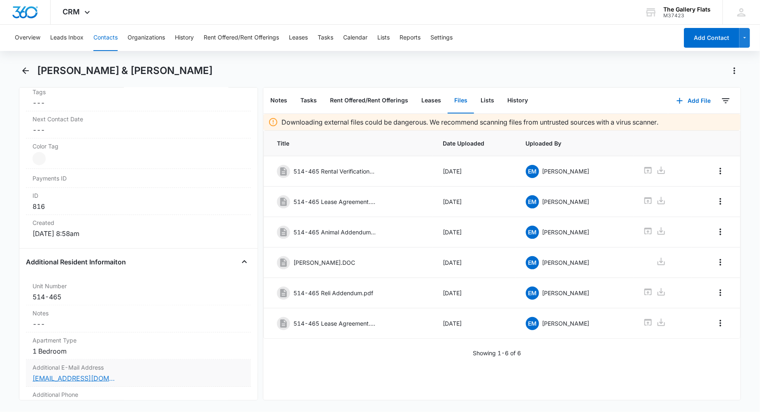
click at [72, 377] on link "[EMAIL_ADDRESS][DOMAIN_NAME]" at bounding box center [73, 378] width 82 height 10
click at [643, 327] on icon at bounding box center [648, 323] width 10 height 10
click at [656, 327] on icon at bounding box center [661, 323] width 10 height 10
